Goal: Information Seeking & Learning: Learn about a topic

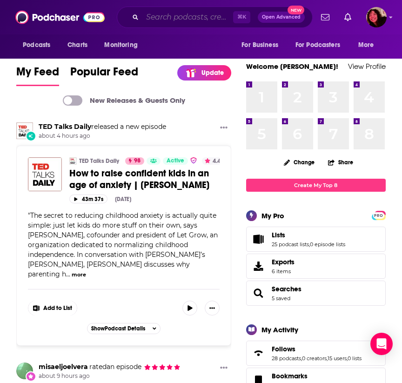
click at [183, 12] on input "Search podcasts, credits, & more..." at bounding box center [187, 17] width 91 height 15
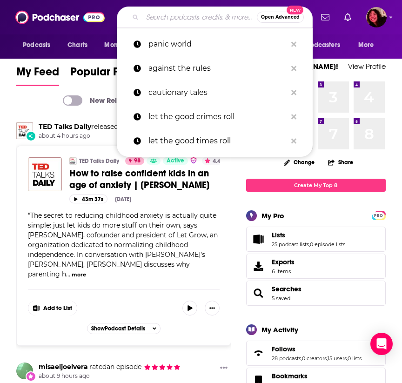
paste input "Mindful Metal Jacket"
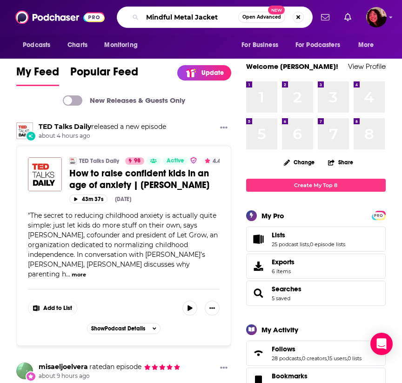
type input "Mindful Metal Jacket"
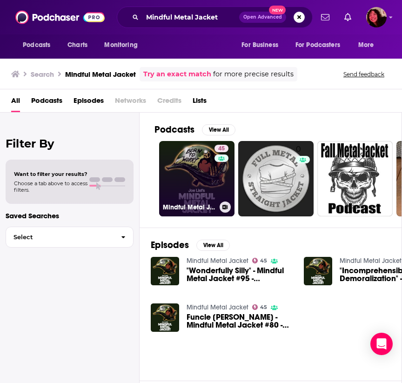
click at [187, 186] on link "45 Mindful Metal Jacket" at bounding box center [196, 178] width 75 height 75
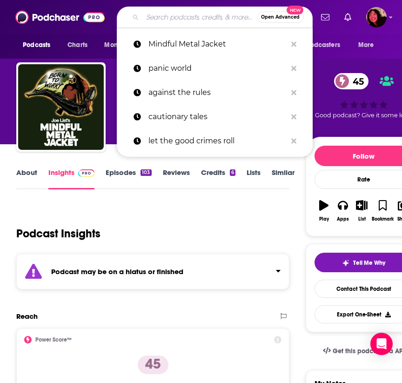
click at [183, 18] on input "Search podcasts, credits, & more..." at bounding box center [199, 17] width 114 height 15
paste input "The Daily Stoic"
type input "The Daily Stoic"
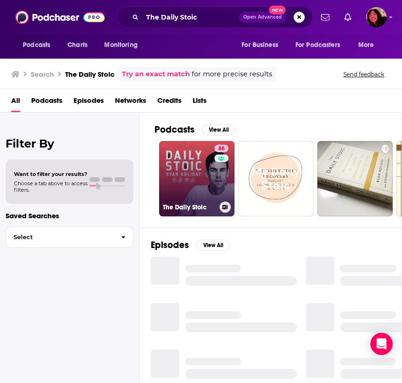
click at [194, 187] on link "86 The Daily Stoic" at bounding box center [196, 178] width 75 height 75
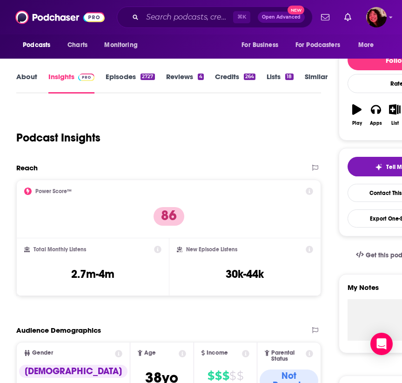
scroll to position [97, 0]
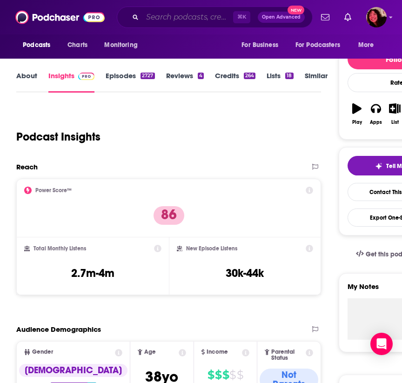
click at [197, 20] on input "Search podcasts, credits, & more..." at bounding box center [187, 17] width 91 height 15
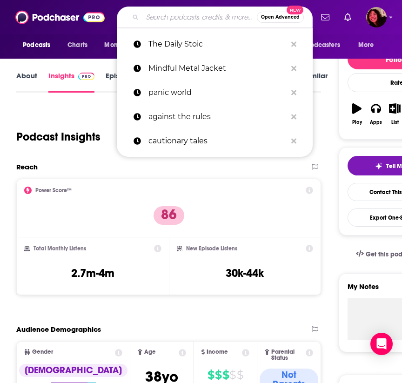
paste input "Being Well with Dr. [PERSON_NAME]"
type input "Being Well with Dr. [PERSON_NAME]"
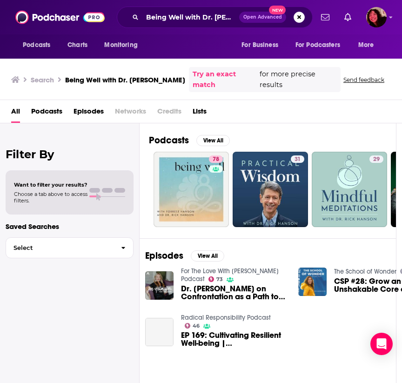
scroll to position [0, 0]
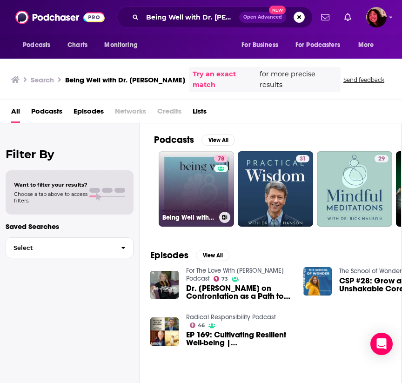
click at [195, 170] on link "78 Being Well with [PERSON_NAME] and Dr. [PERSON_NAME]" at bounding box center [196, 188] width 75 height 75
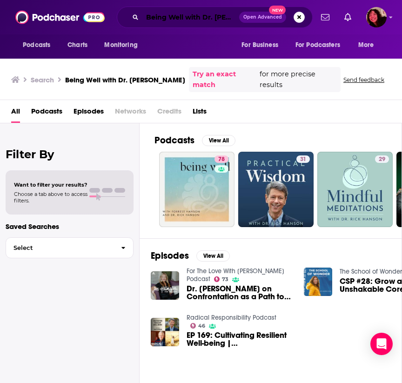
click at [169, 16] on input "Being Well with Dr. [PERSON_NAME]" at bounding box center [190, 17] width 97 height 15
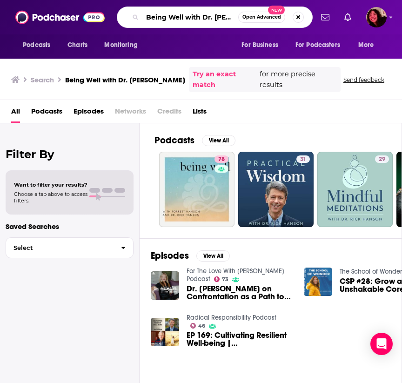
click at [169, 16] on input "Being Well with Dr. [PERSON_NAME]" at bounding box center [190, 17] width 96 height 15
paste input "The Mindful Kind"
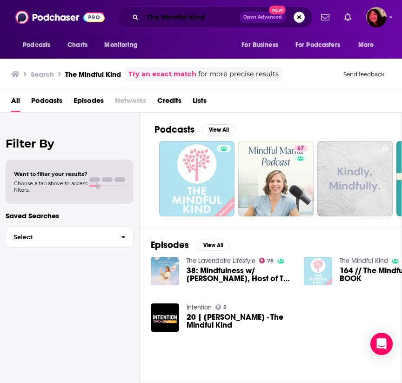
click at [165, 20] on input "The Mindful Kind" at bounding box center [190, 17] width 97 height 15
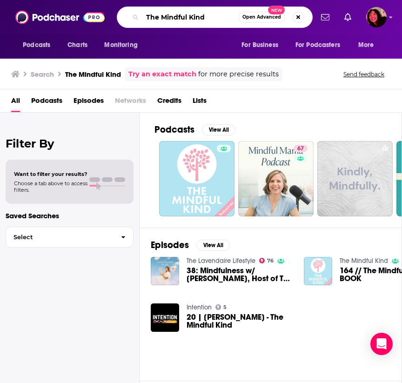
click at [165, 20] on input "The Mindful Kind" at bounding box center [190, 17] width 96 height 15
type input "untangle"
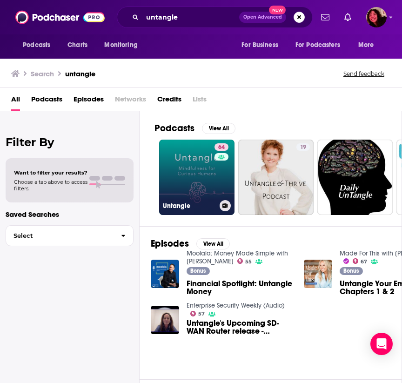
click at [195, 169] on link "64 Untangle" at bounding box center [196, 177] width 75 height 75
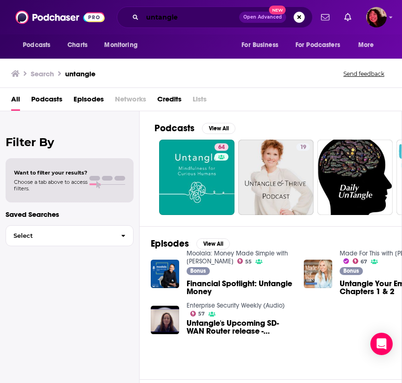
click at [170, 11] on input "untangle" at bounding box center [190, 17] width 97 height 15
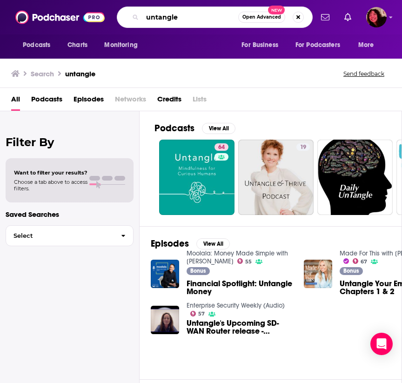
click at [170, 11] on input "untangle" at bounding box center [190, 17] width 96 height 15
type input "practicing human"
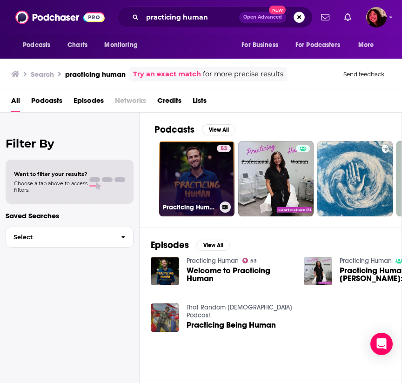
click at [198, 176] on link "53 Practicing Human" at bounding box center [196, 178] width 75 height 75
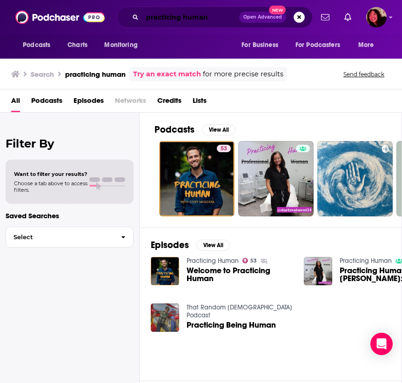
click at [155, 16] on input "practicing human" at bounding box center [190, 17] width 97 height 15
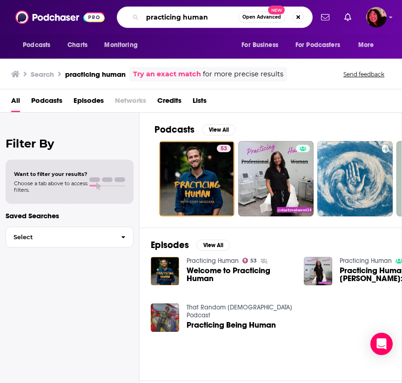
click at [155, 16] on input "practicing human" at bounding box center [190, 17] width 96 height 15
type input "on being"
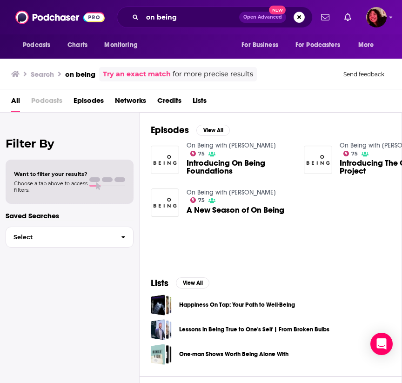
click at [161, 206] on img "A New Season of On Being" at bounding box center [165, 202] width 28 height 28
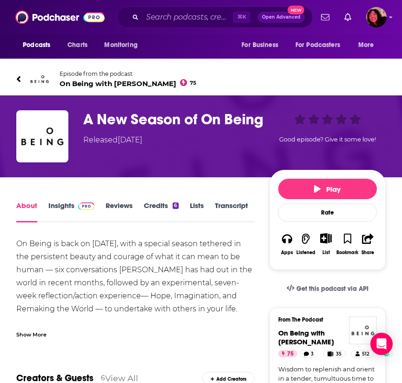
click at [43, 78] on img at bounding box center [39, 79] width 22 height 22
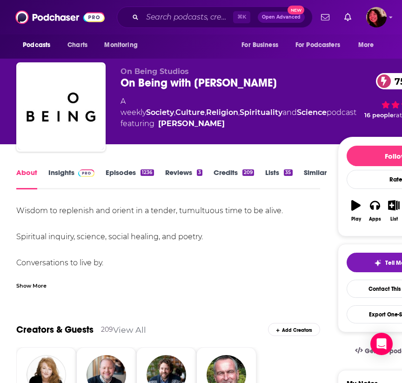
click at [65, 173] on link "Insights" at bounding box center [71, 178] width 46 height 21
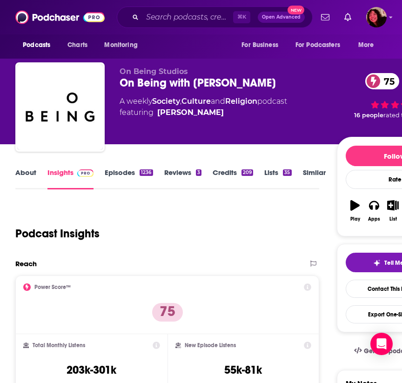
scroll to position [0, 1]
drag, startPoint x: 262, startPoint y: 80, endPoint x: 118, endPoint y: 87, distance: 144.4
click at [118, 87] on div "On Being Studios On Being with [PERSON_NAME] 75 A weekly Society , Culture and …" at bounding box center [233, 108] width 437 height 93
copy h2 "On Being with [PERSON_NAME]"
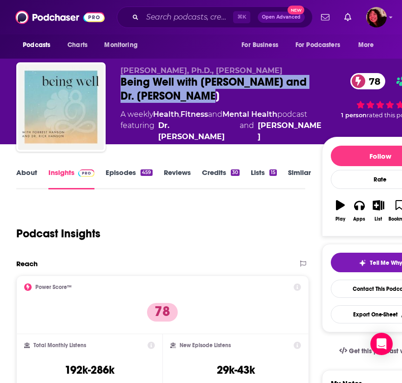
drag, startPoint x: 186, startPoint y: 99, endPoint x: 119, endPoint y: 80, distance: 70.0
click at [119, 80] on div "Rick Hanson, Ph.D., Forrest Hanson Being Well with Forrest Hanson and Dr. Rick …" at bounding box center [227, 108] width 422 height 93
copy h2 "Being Well with [PERSON_NAME] and Dr. [PERSON_NAME]"
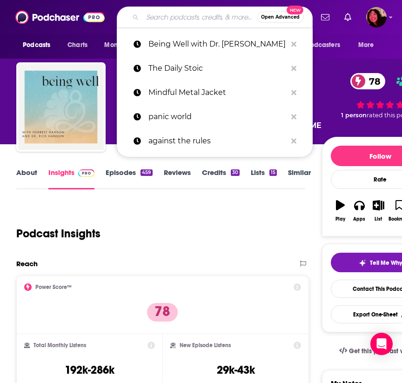
click at [207, 14] on input "Search podcasts, credits, & more..." at bounding box center [199, 17] width 114 height 15
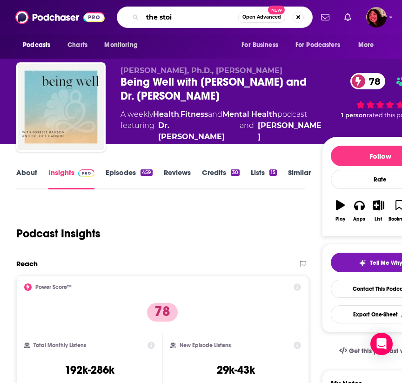
type input "the stoic"
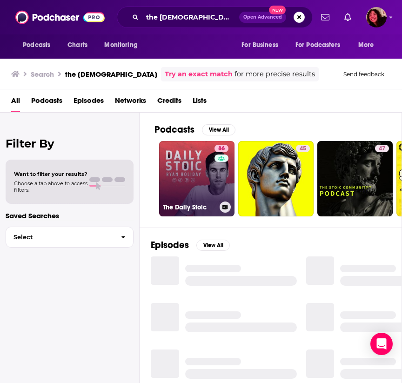
click at [204, 178] on link "86 The Daily Stoic" at bounding box center [196, 178] width 75 height 75
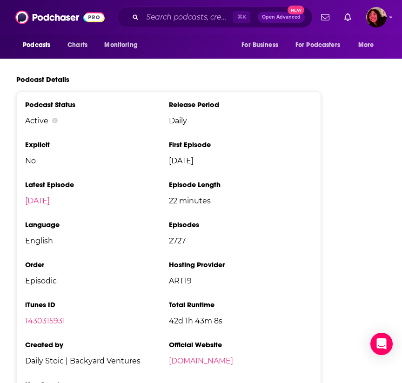
scroll to position [1776, 0]
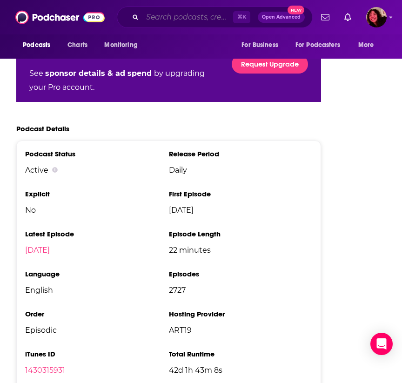
click at [183, 17] on input "Search podcasts, credits, & more..." at bounding box center [187, 17] width 91 height 15
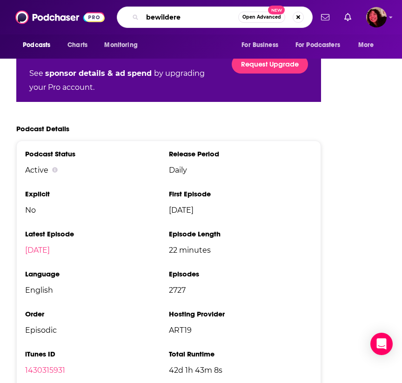
type input "bewildered"
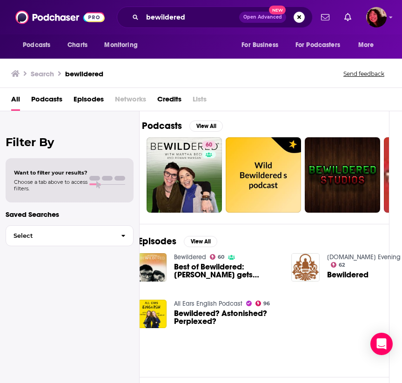
scroll to position [0, 0]
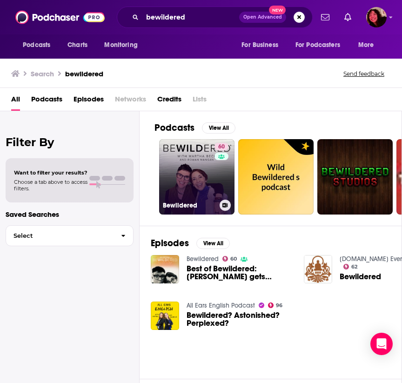
click at [197, 175] on link "60 Bewildered" at bounding box center [196, 176] width 75 height 75
